Goal: Browse casually

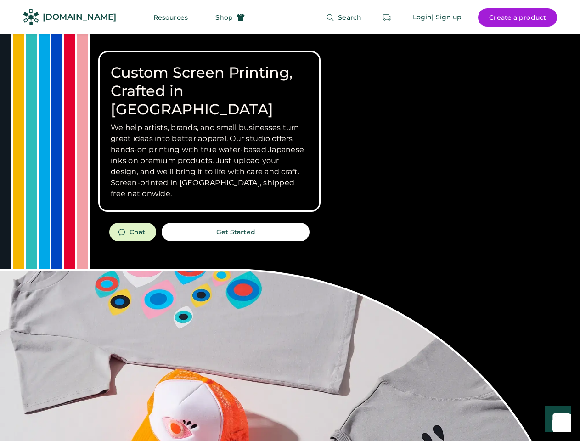
click at [290, 221] on div "Custom Screen Printing, Crafted in [GEOGRAPHIC_DATA] We help artists, brands, a…" at bounding box center [290, 326] width 580 height 584
click at [290, 238] on div "Custom Screen Printing, Crafted in [GEOGRAPHIC_DATA] We help artists, brands, a…" at bounding box center [290, 326] width 580 height 584
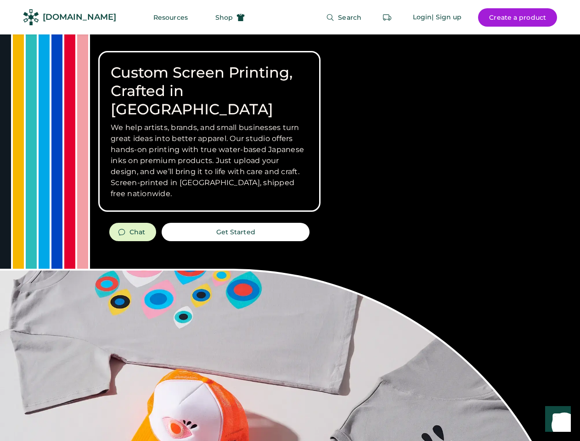
click at [290, 238] on div "Custom Screen Printing, Crafted in [GEOGRAPHIC_DATA] We help artists, brands, a…" at bounding box center [290, 326] width 580 height 584
click at [210, 131] on h3 "We help artists, brands, and small businesses turn great ideas into better appa…" at bounding box center [210, 160] width 198 height 77
click at [210, 122] on h3 "We help artists, brands, and small businesses turn great ideas into better appa…" at bounding box center [210, 160] width 198 height 77
click at [210, 82] on h1 "Custom Screen Printing, Crafted in [GEOGRAPHIC_DATA]" at bounding box center [210, 90] width 198 height 55
